Goal: Navigation & Orientation: Go to known website

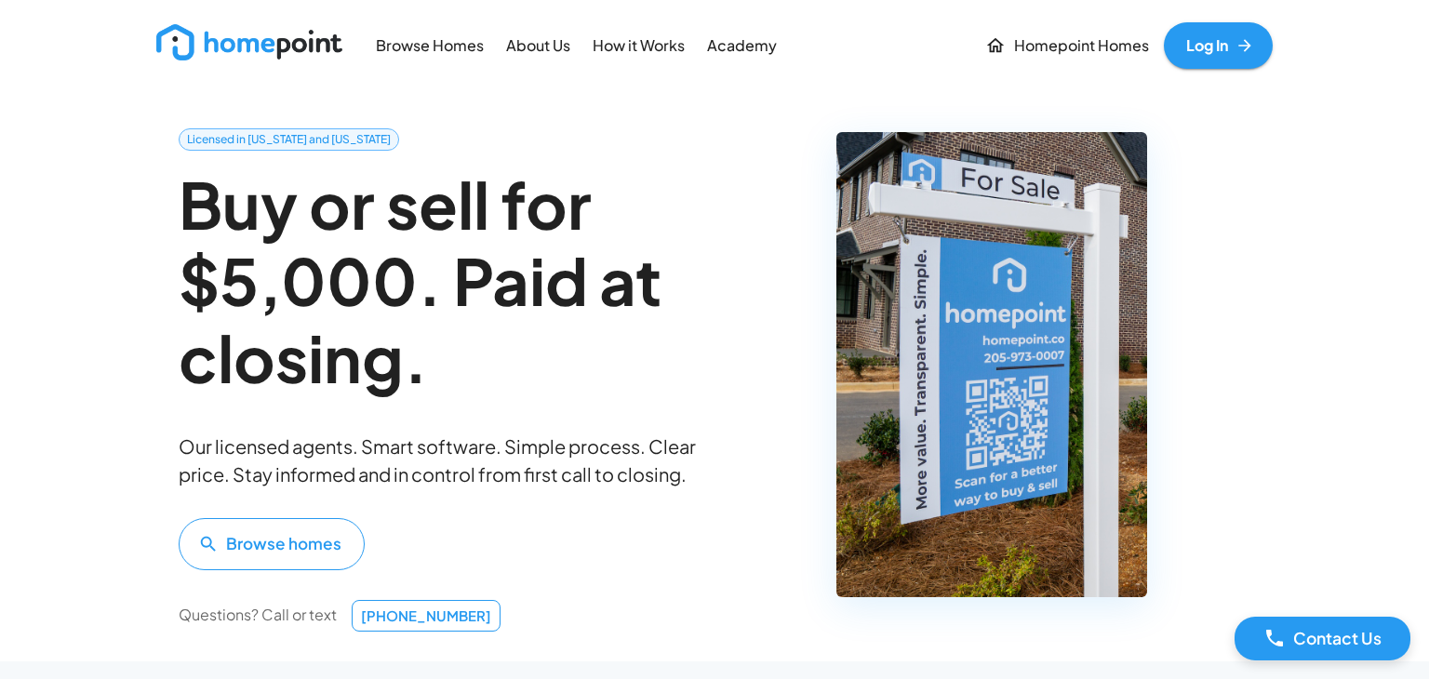
click at [293, 44] on img at bounding box center [249, 42] width 186 height 36
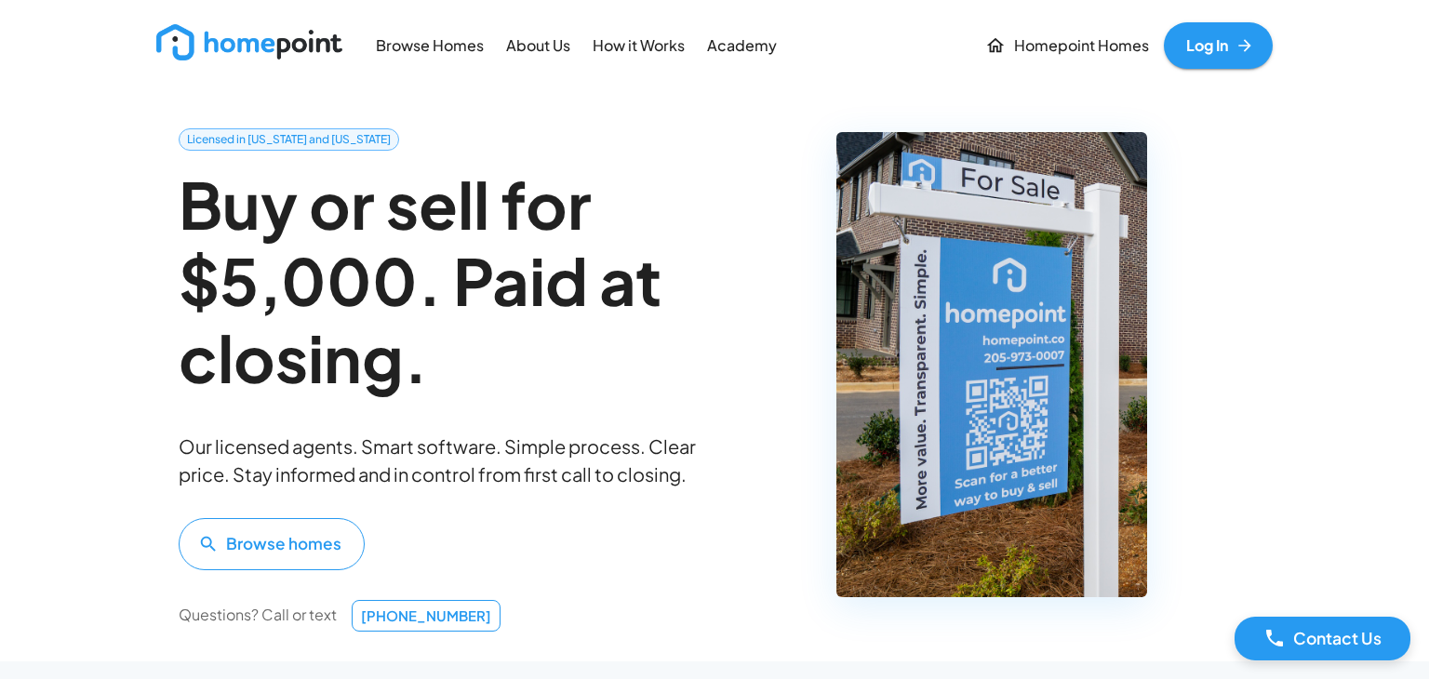
click at [293, 44] on img at bounding box center [249, 42] width 186 height 36
click at [235, 44] on img at bounding box center [249, 42] width 186 height 36
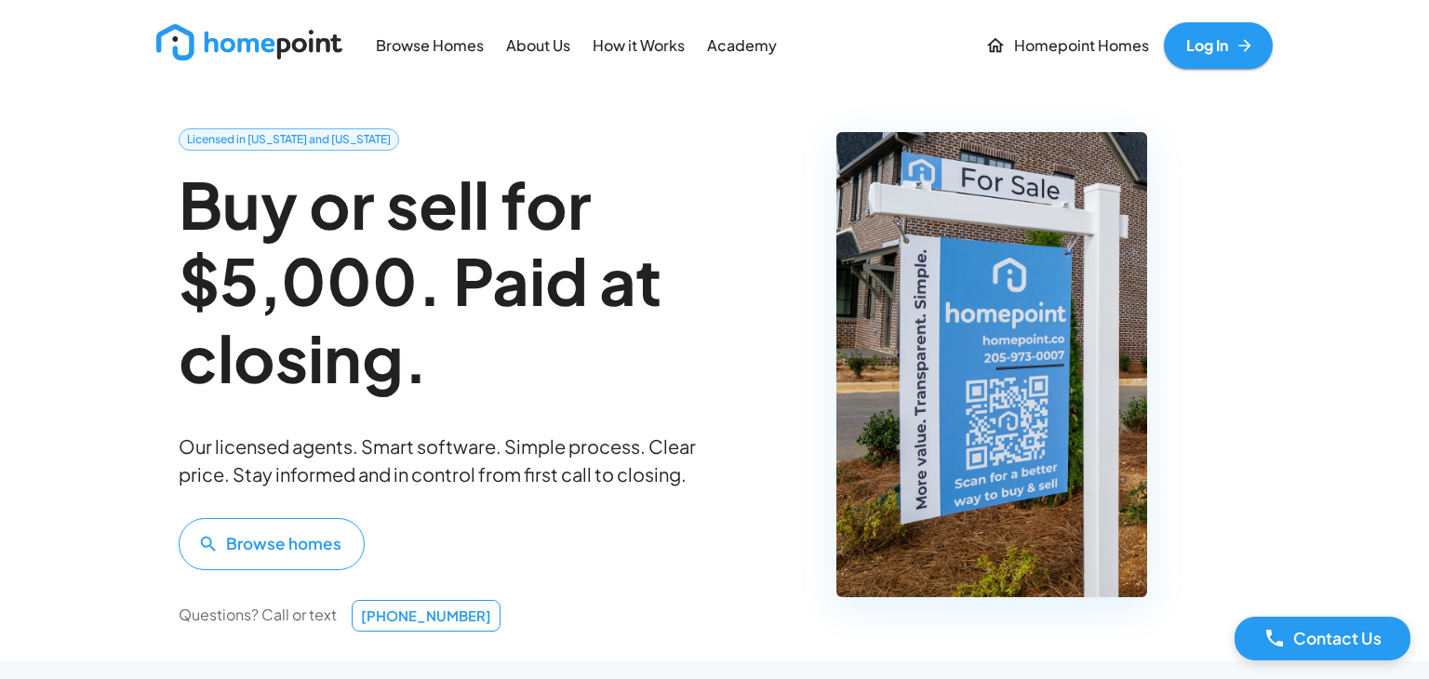
click at [162, 40] on img at bounding box center [249, 42] width 186 height 36
click at [202, 41] on img at bounding box center [249, 42] width 186 height 36
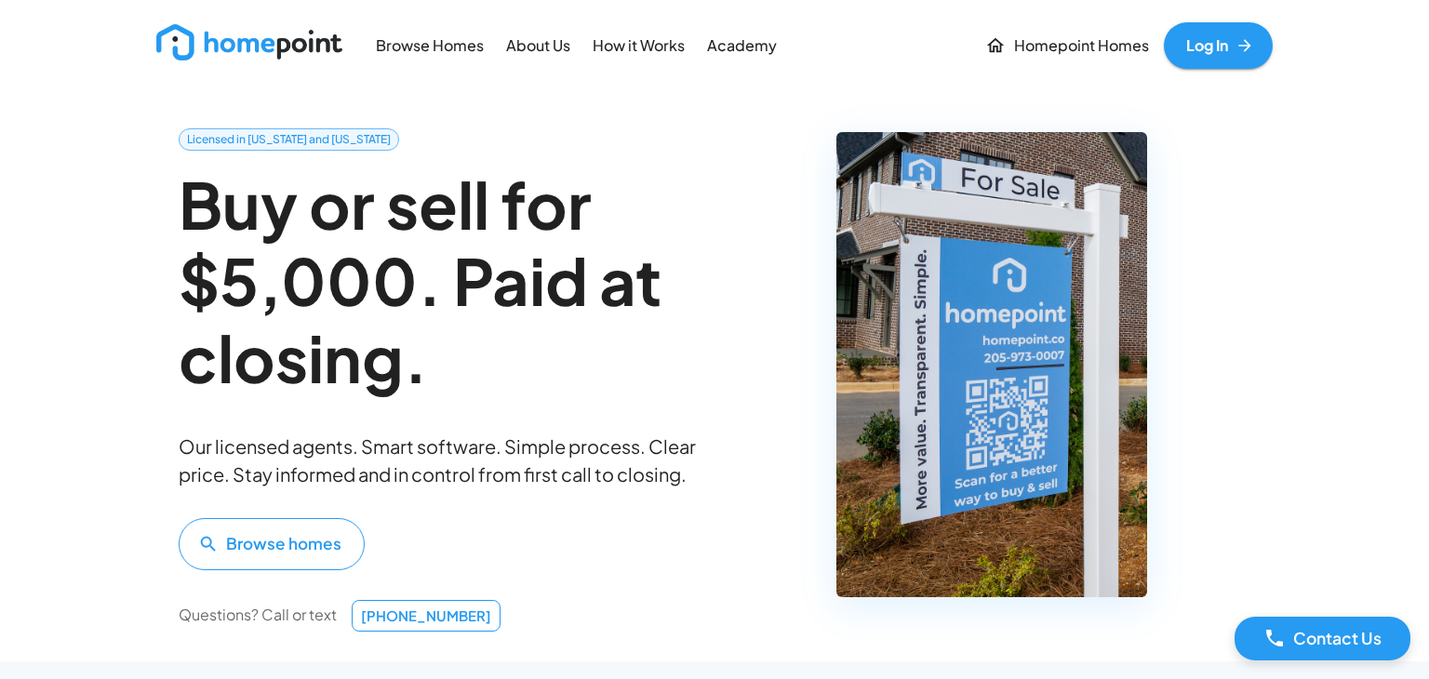
click at [285, 39] on img at bounding box center [249, 42] width 186 height 36
